Goal: Information Seeking & Learning: Learn about a topic

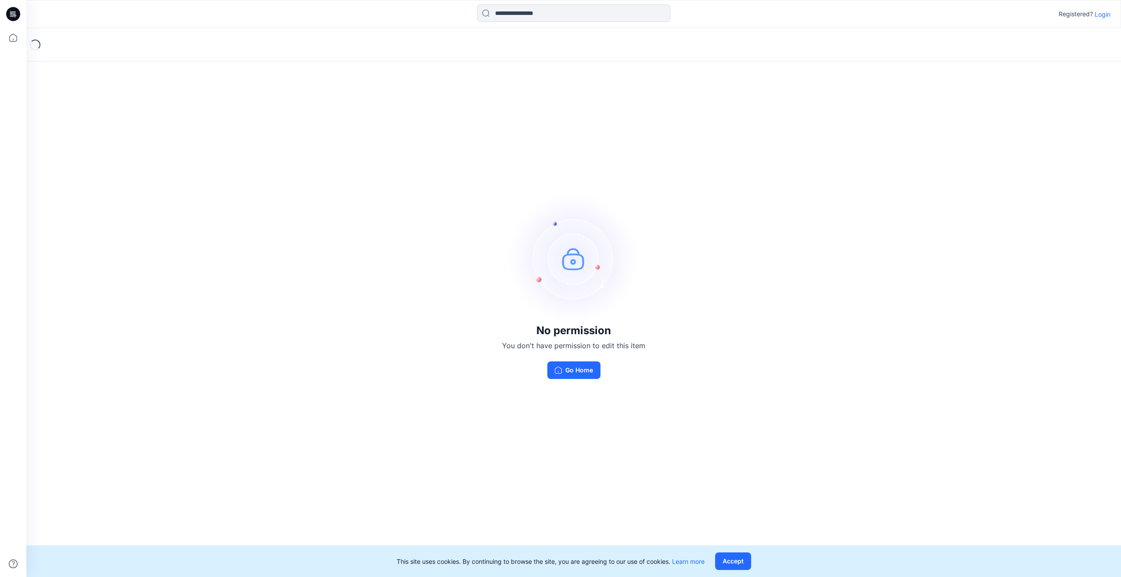
click at [1107, 15] on p "Login" at bounding box center [1103, 14] width 16 height 9
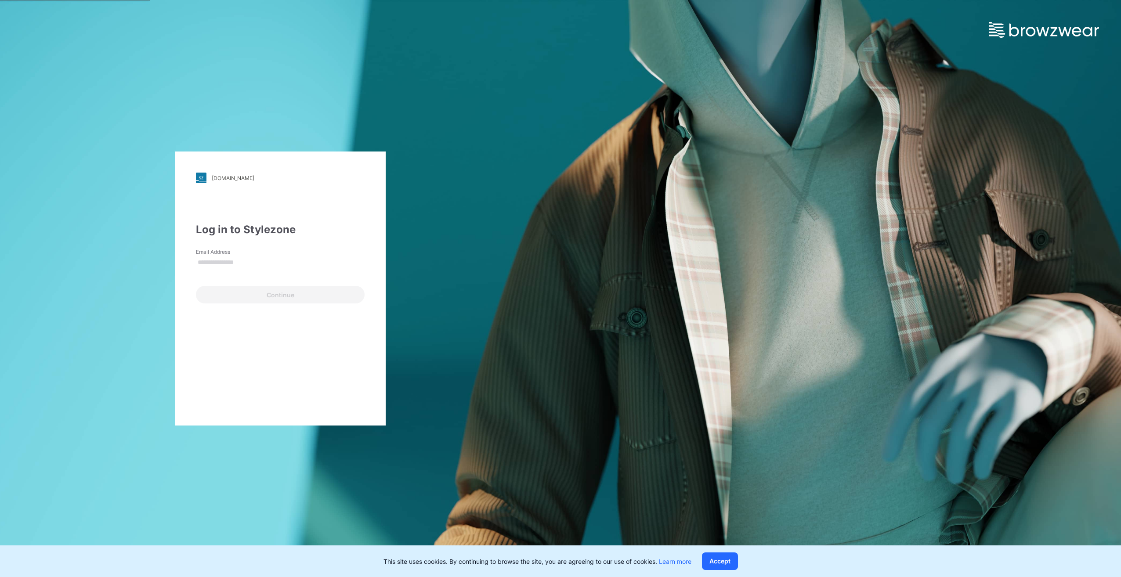
click at [321, 256] on div "Email Address" at bounding box center [280, 261] width 169 height 26
click at [276, 261] on input "Email Address" at bounding box center [280, 262] width 169 height 13
type input "**********"
click at [275, 295] on button "Continue" at bounding box center [280, 295] width 169 height 18
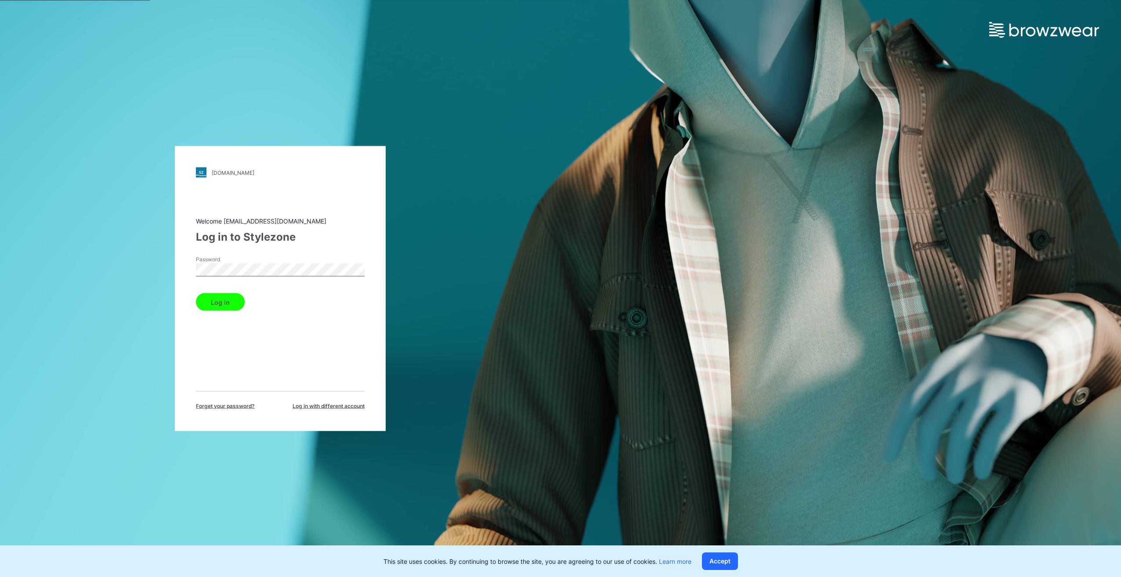
click at [222, 304] on button "Log in" at bounding box center [220, 302] width 49 height 18
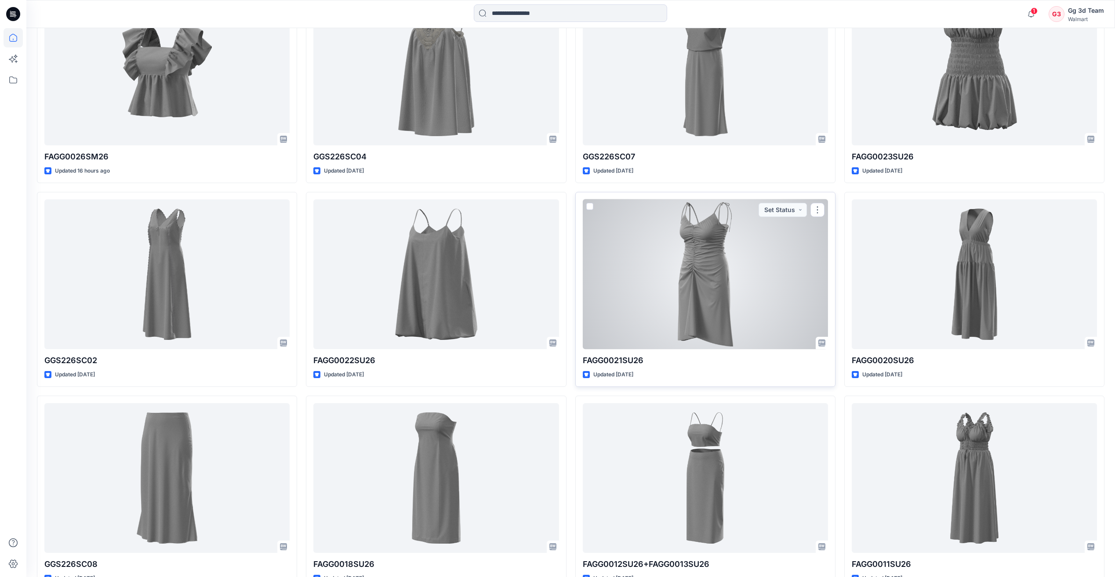
scroll to position [407, 0]
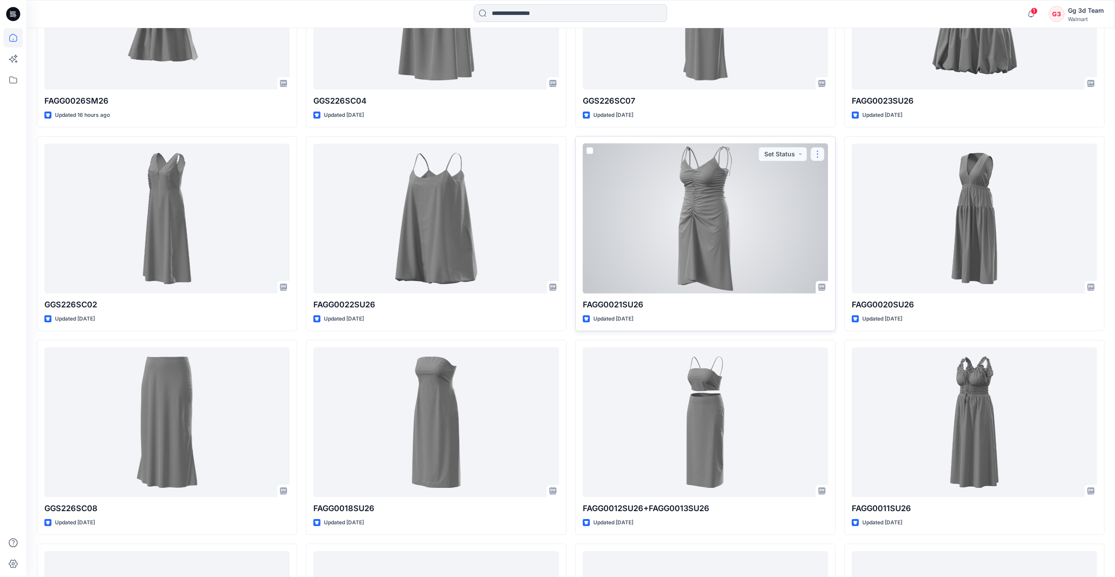
click at [819, 159] on button "button" at bounding box center [817, 154] width 14 height 14
click at [743, 214] on div at bounding box center [705, 219] width 245 height 150
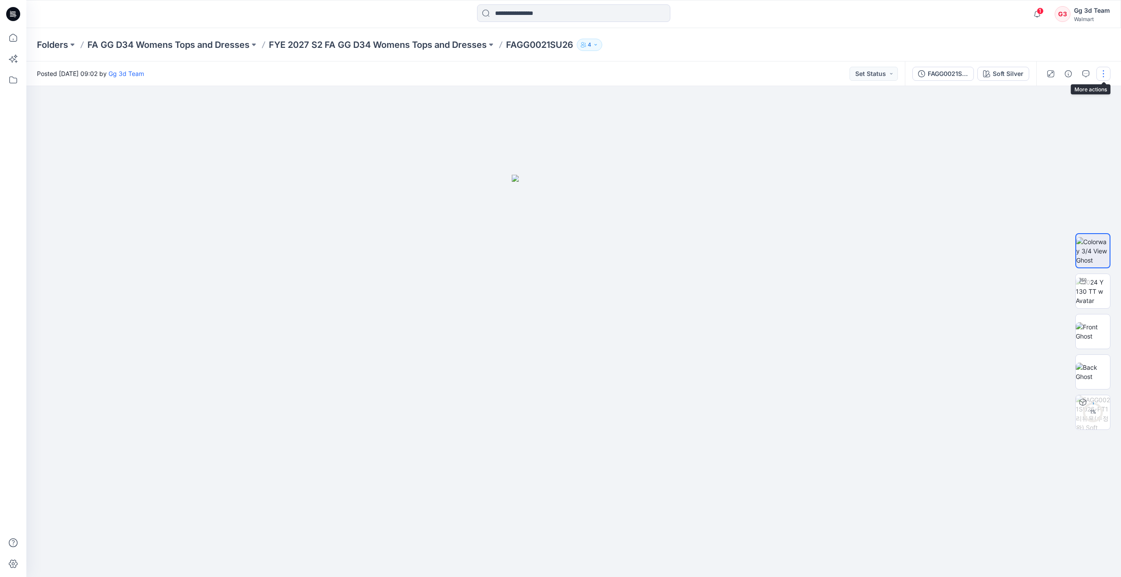
click at [1104, 77] on button "button" at bounding box center [1104, 74] width 14 height 14
click at [1052, 94] on p "Present" at bounding box center [1053, 94] width 22 height 9
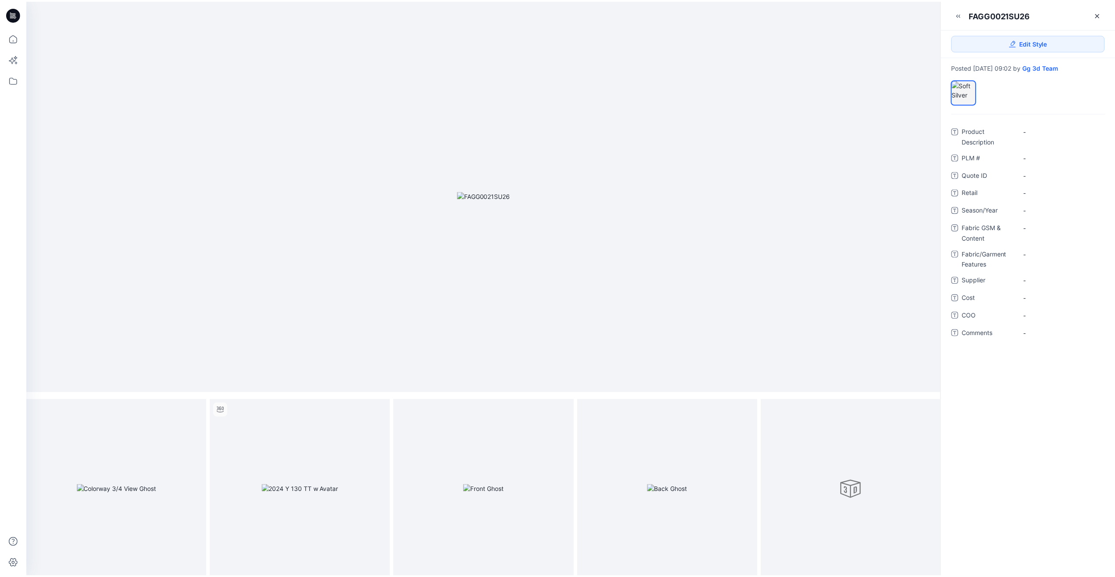
scroll to position [4, 0]
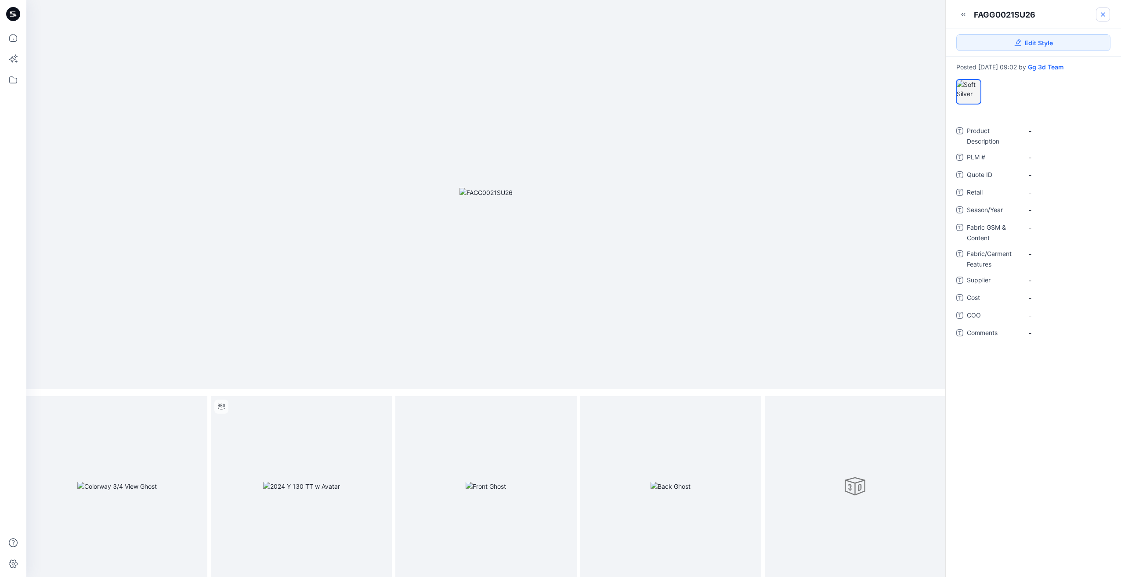
click at [1100, 17] on icon at bounding box center [1103, 14] width 7 height 7
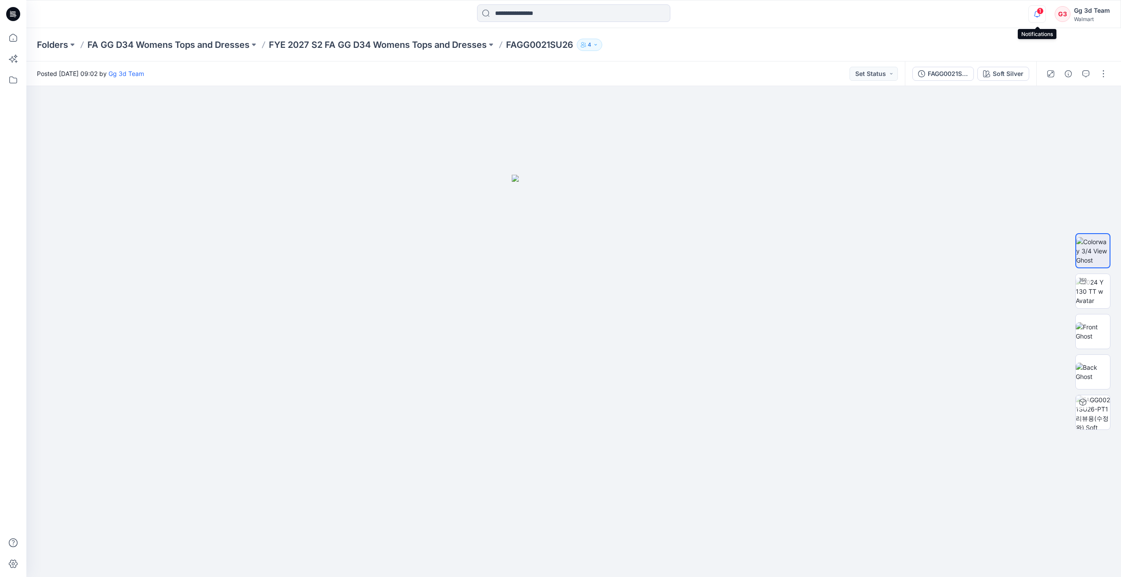
click at [1034, 14] on icon "button" at bounding box center [1037, 14] width 17 height 18
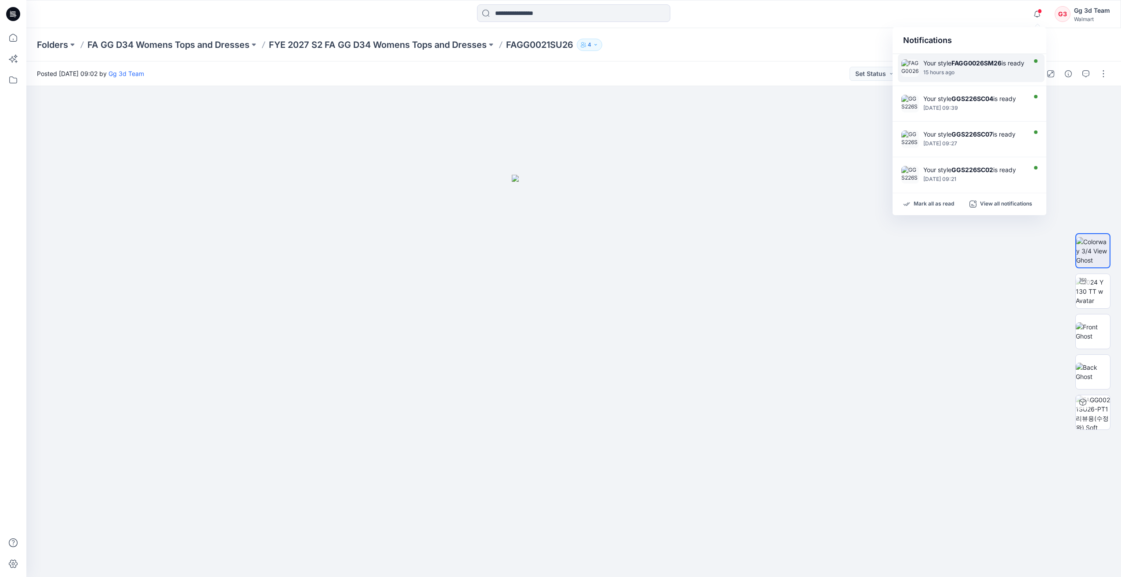
click at [989, 67] on div "Your style FAGG0026SM26 is ready" at bounding box center [974, 62] width 101 height 7
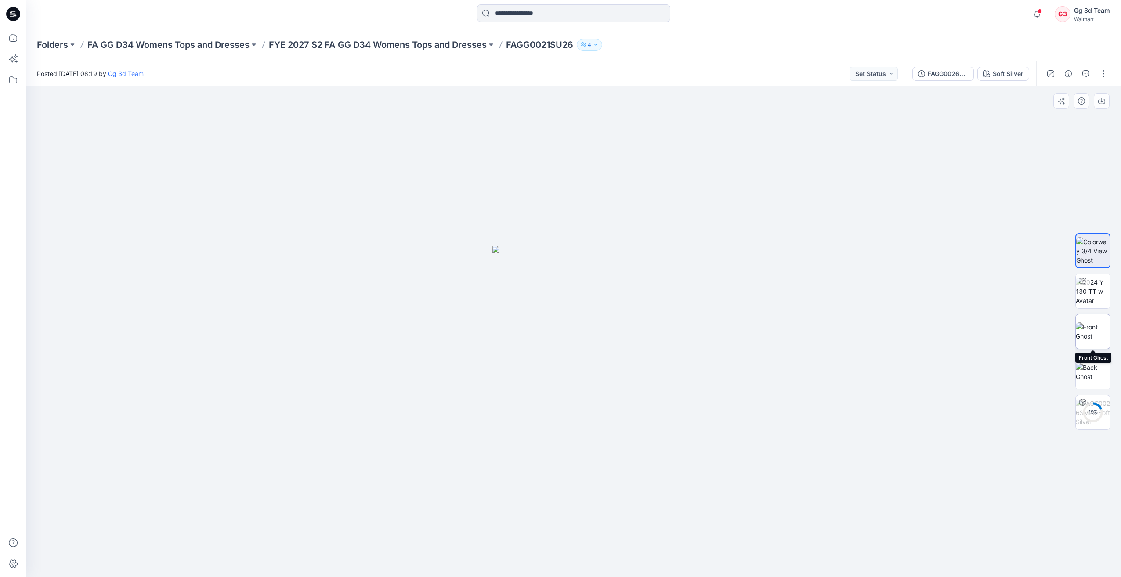
click at [1090, 333] on img at bounding box center [1093, 331] width 34 height 18
click at [1096, 366] on img at bounding box center [1093, 372] width 34 height 18
click at [1095, 415] on div "37 %" at bounding box center [1093, 412] width 21 height 7
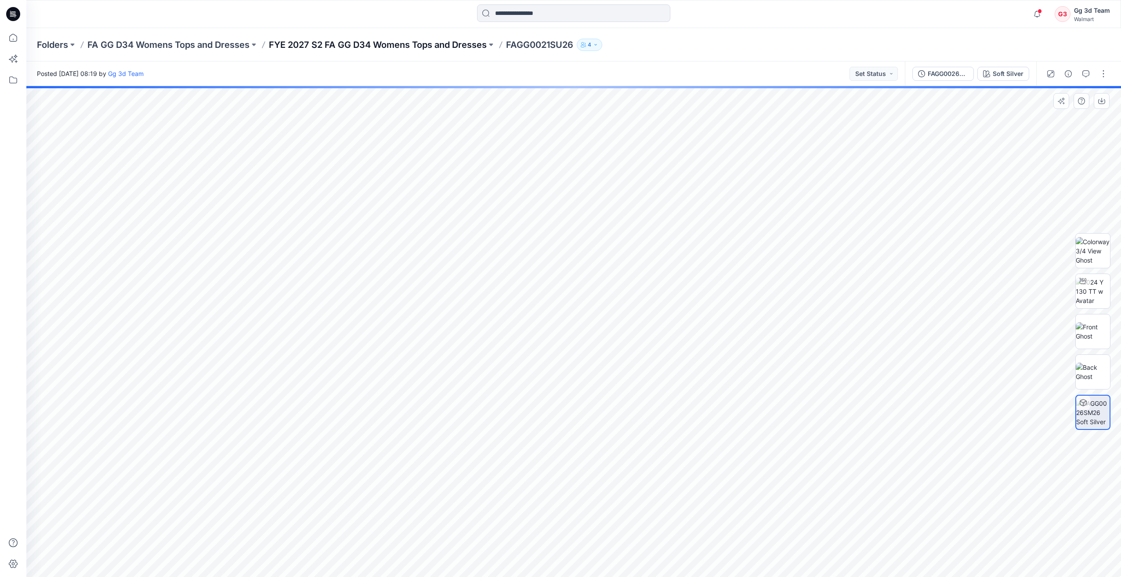
click at [423, 47] on p "FYE 2027 S2 FA GG D34 Womens Tops and Dresses" at bounding box center [378, 45] width 218 height 12
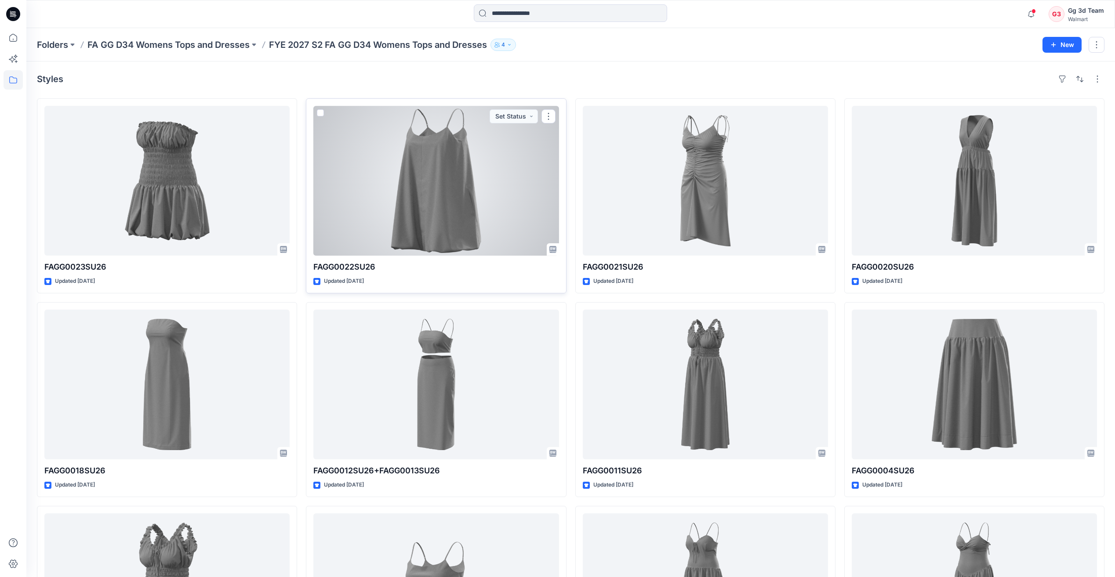
click at [456, 206] on div at bounding box center [435, 181] width 245 height 150
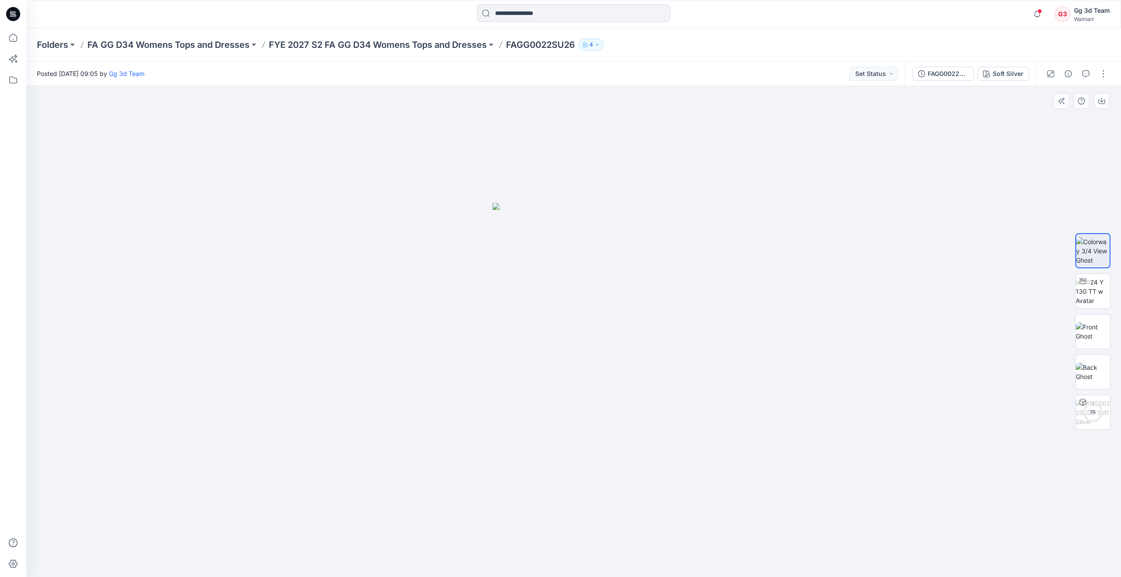
drag, startPoint x: 632, startPoint y: 399, endPoint x: 502, endPoint y: 396, distance: 130.1
click at [502, 396] on img at bounding box center [574, 390] width 163 height 374
click at [1094, 337] on img at bounding box center [1093, 331] width 34 height 18
click at [1094, 374] on img at bounding box center [1093, 372] width 34 height 18
click at [306, 47] on p "FYE 2027 S2 FA GG D34 Womens Tops and Dresses" at bounding box center [378, 45] width 218 height 12
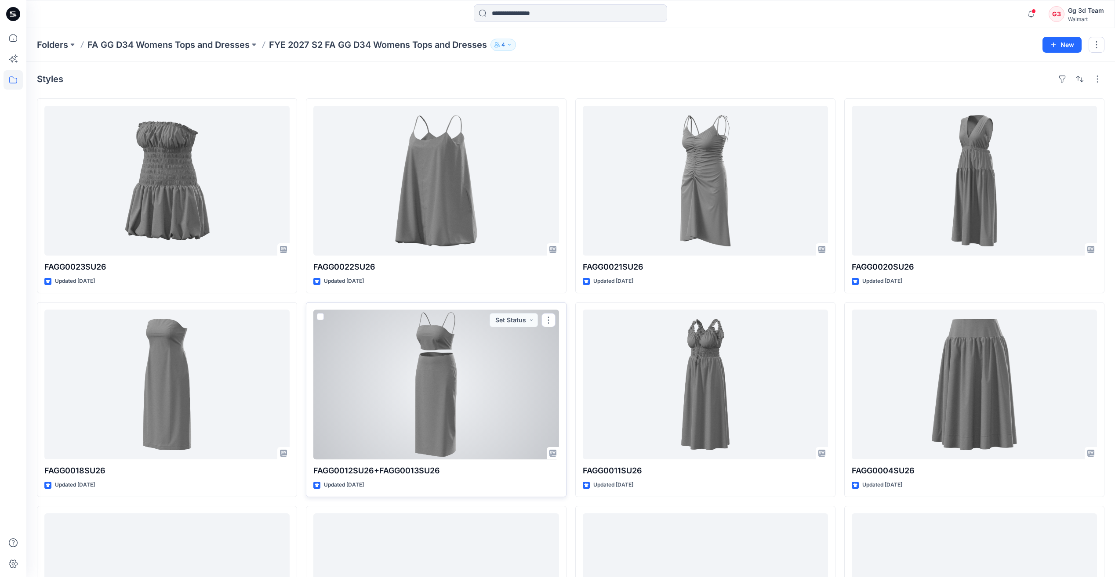
scroll to position [134, 0]
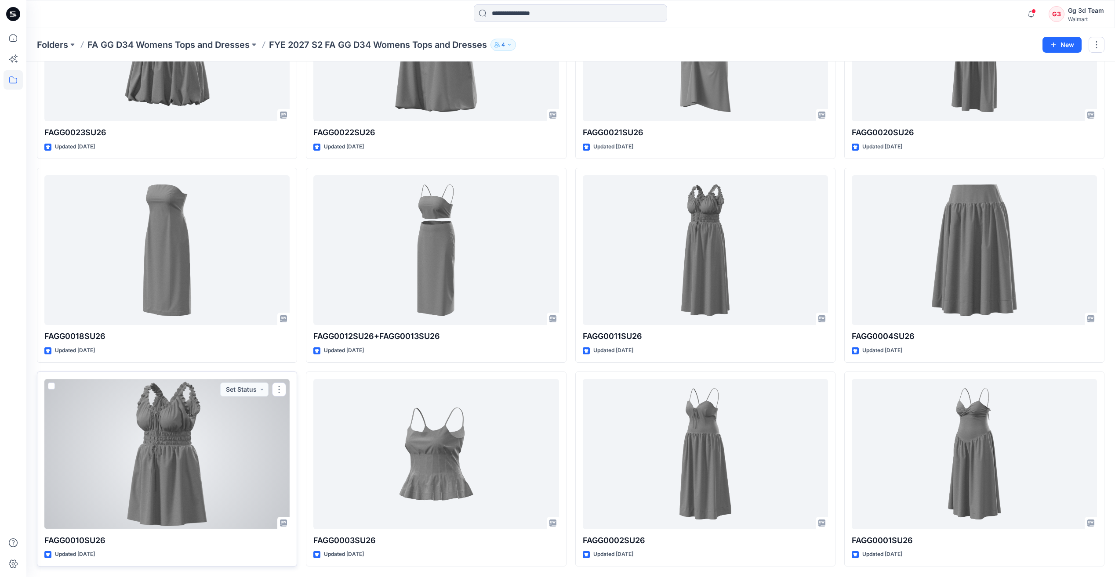
click at [175, 464] on div at bounding box center [166, 454] width 245 height 150
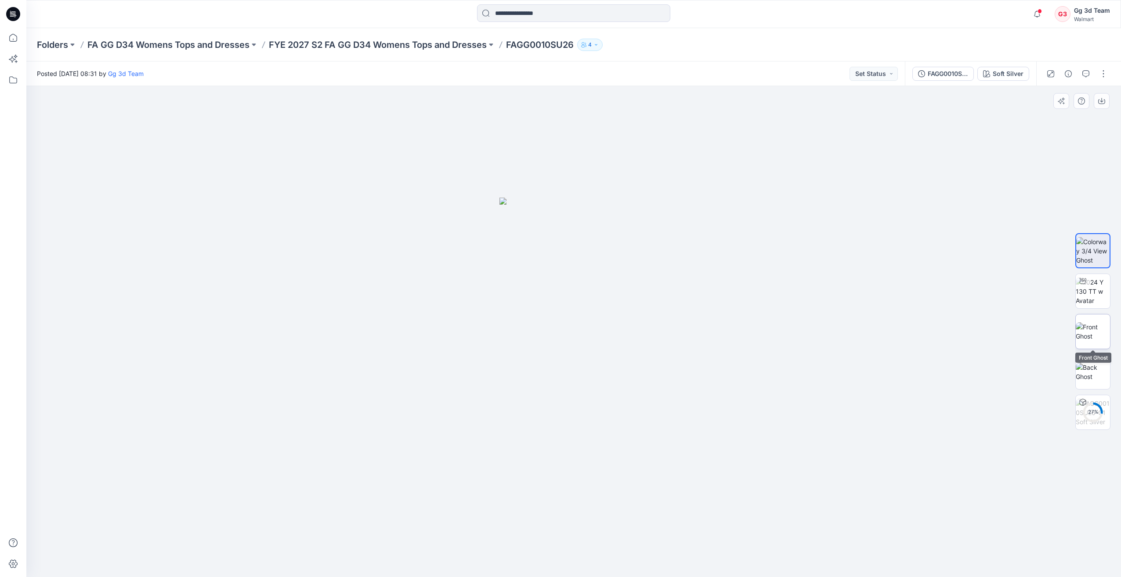
click at [1088, 333] on img at bounding box center [1093, 331] width 34 height 18
click at [1090, 367] on img at bounding box center [1093, 372] width 34 height 18
click at [362, 42] on p "FYE 2027 S2 FA GG D34 Womens Tops and Dresses" at bounding box center [378, 45] width 218 height 12
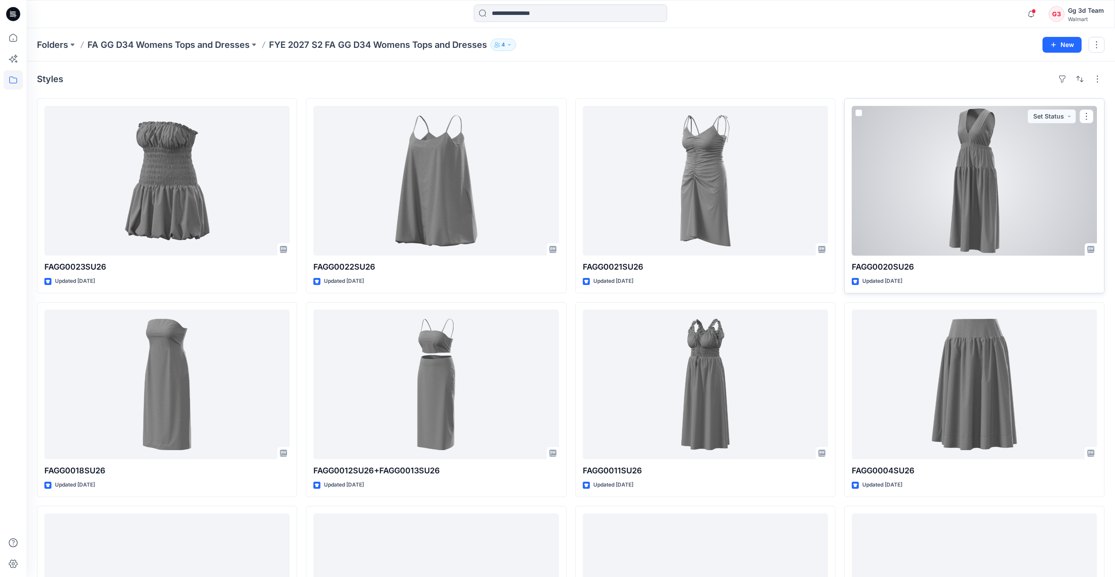
click at [968, 216] on div at bounding box center [973, 181] width 245 height 150
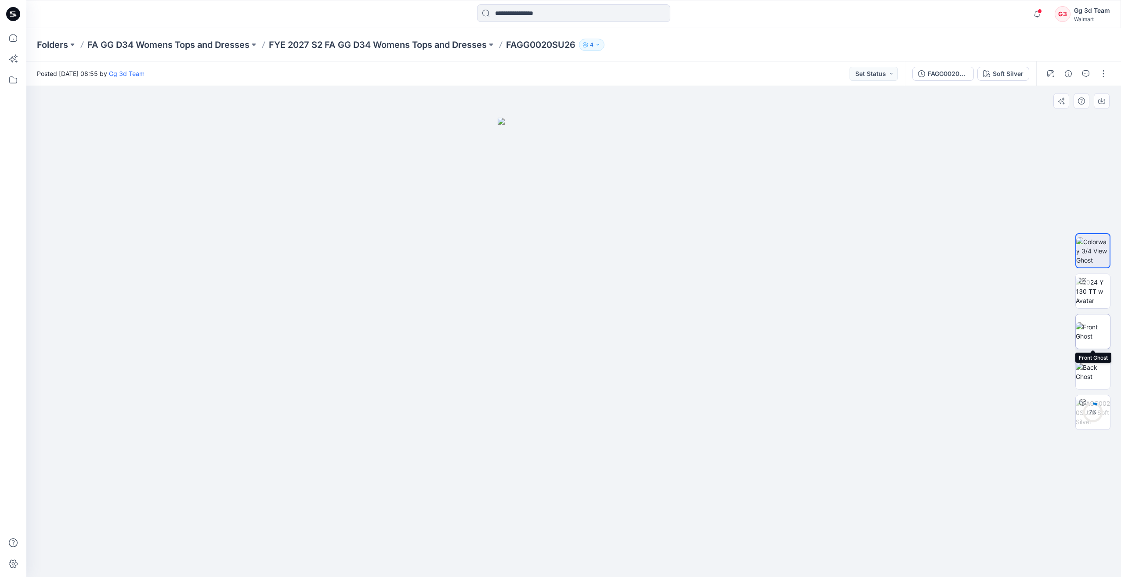
click at [1094, 331] on img at bounding box center [1093, 331] width 34 height 18
click at [1094, 367] on img at bounding box center [1093, 372] width 34 height 18
